Goal: Task Accomplishment & Management: Manage account settings

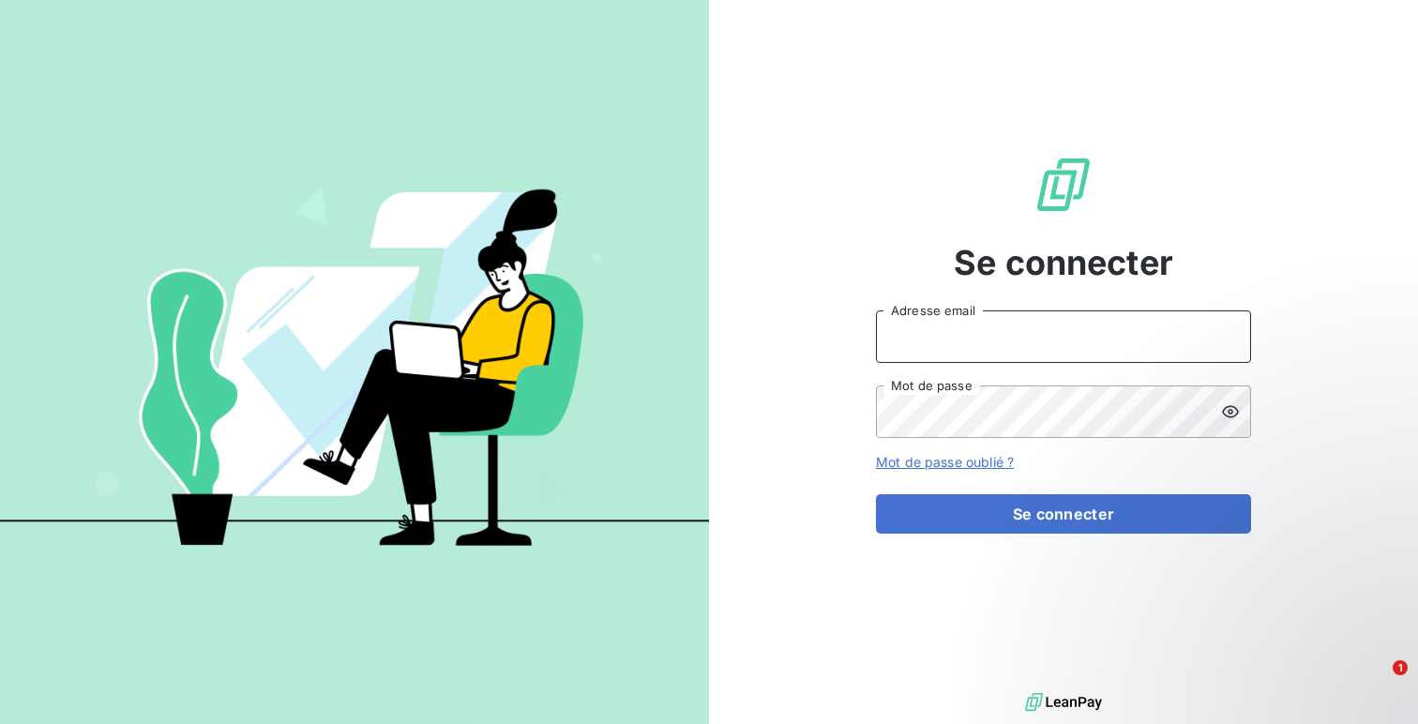
click at [976, 339] on input "Adresse email" at bounding box center [1063, 336] width 375 height 53
type input "admin@a2pgestion"
click at [876, 494] on button "Se connecter" at bounding box center [1063, 513] width 375 height 39
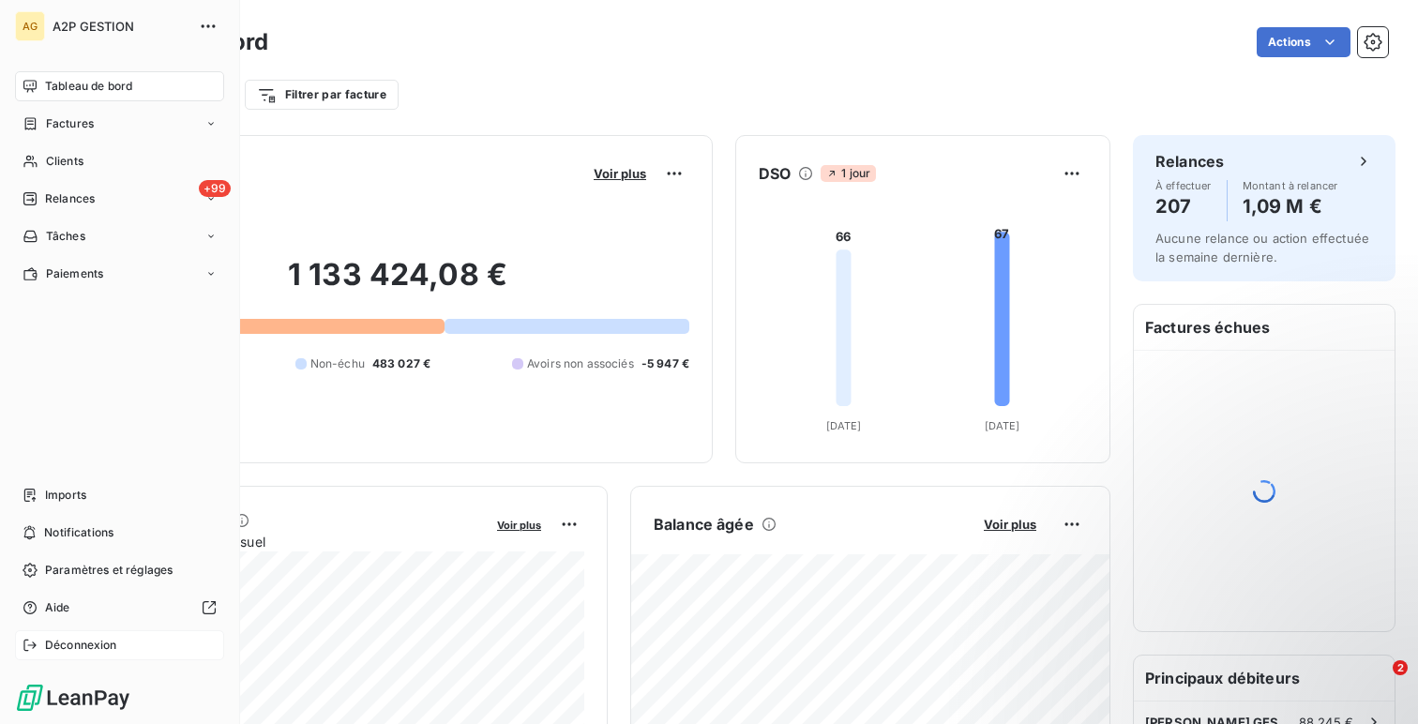
click at [70, 641] on span "Déconnexion" at bounding box center [81, 645] width 72 height 17
